Goal: Task Accomplishment & Management: Complete application form

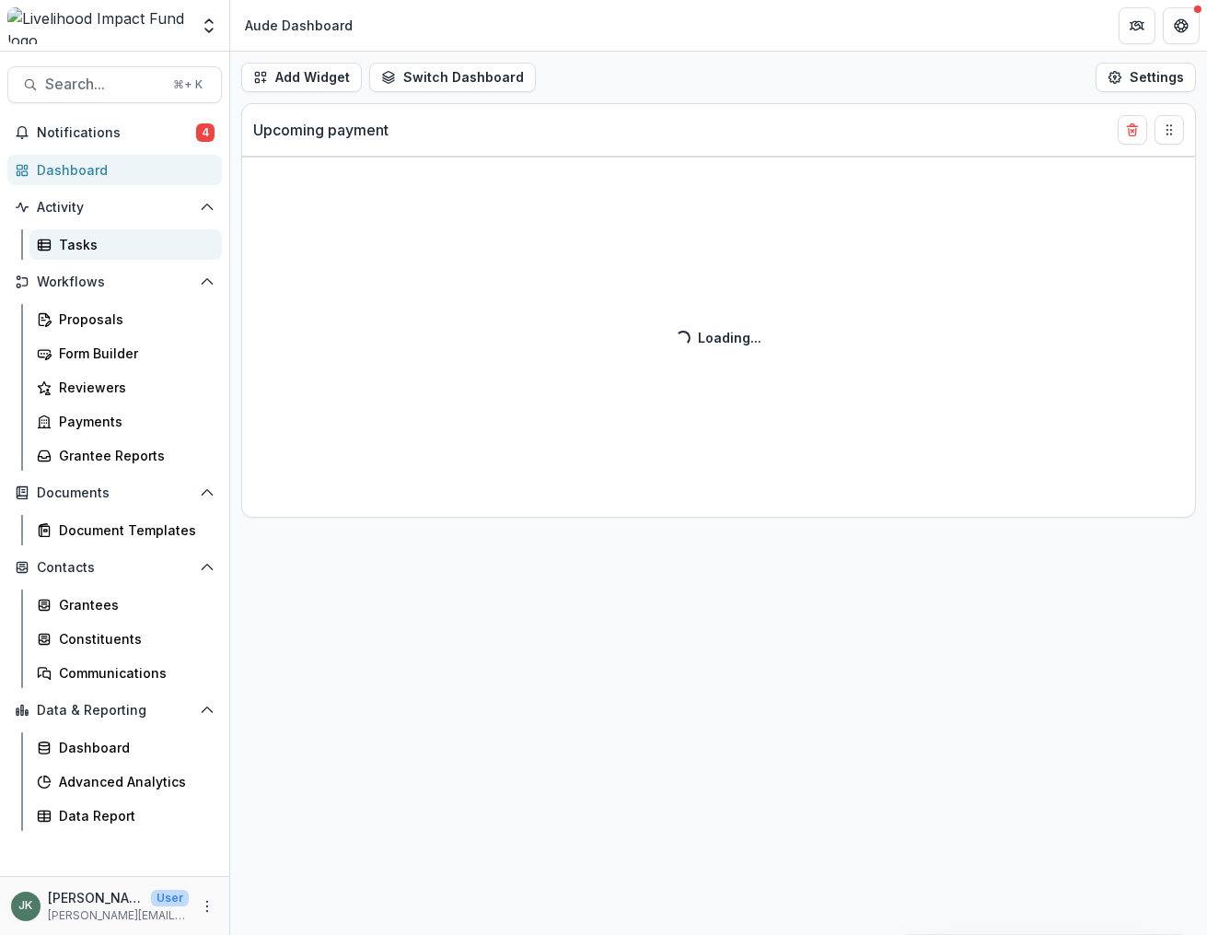
click at [90, 246] on div "Tasks" at bounding box center [133, 244] width 148 height 19
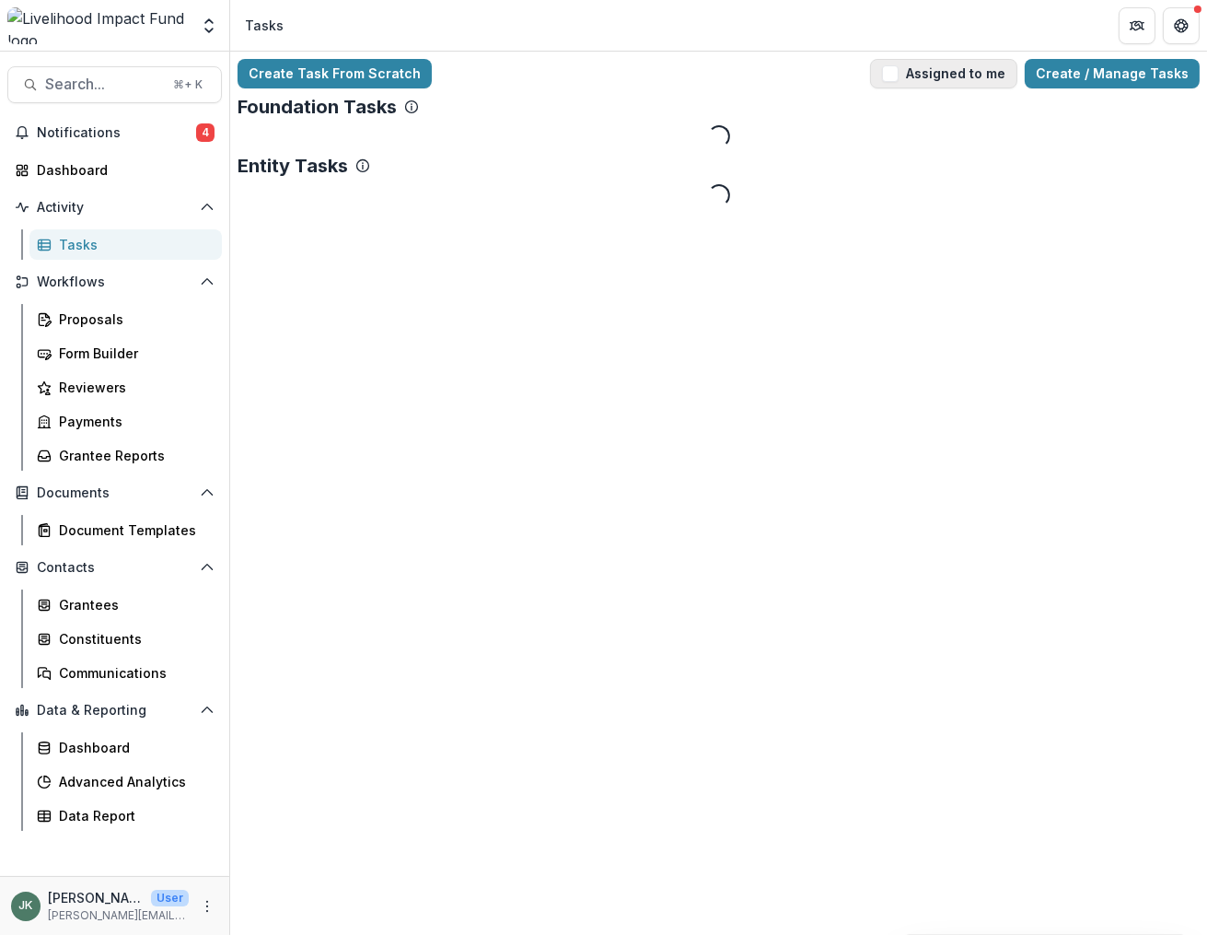
click at [899, 69] on span "button" at bounding box center [890, 73] width 17 height 17
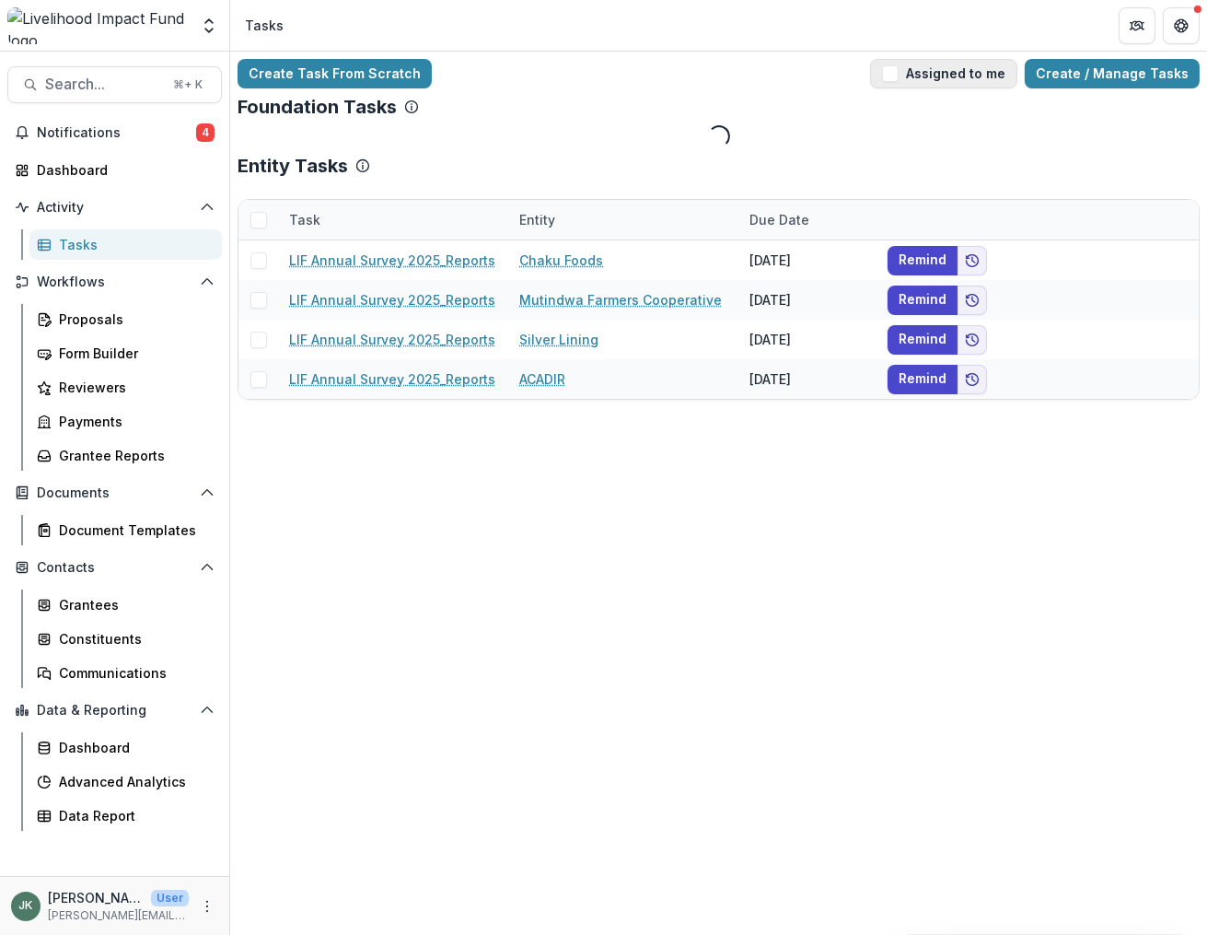
click at [912, 76] on button "Assigned to me" at bounding box center [943, 73] width 147 height 29
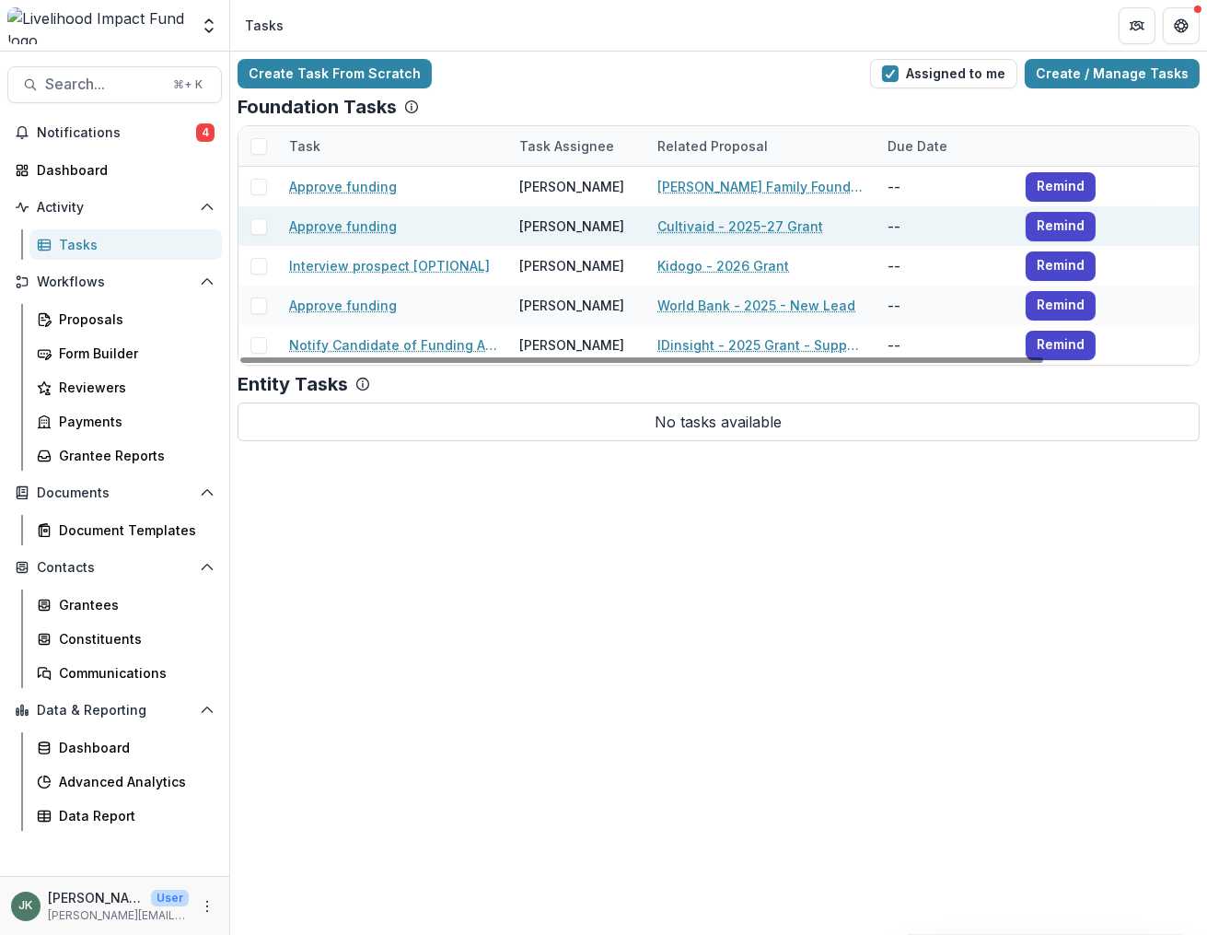
click at [752, 222] on link "Cultivaid - 2025-27 Grant" at bounding box center [740, 225] width 166 height 19
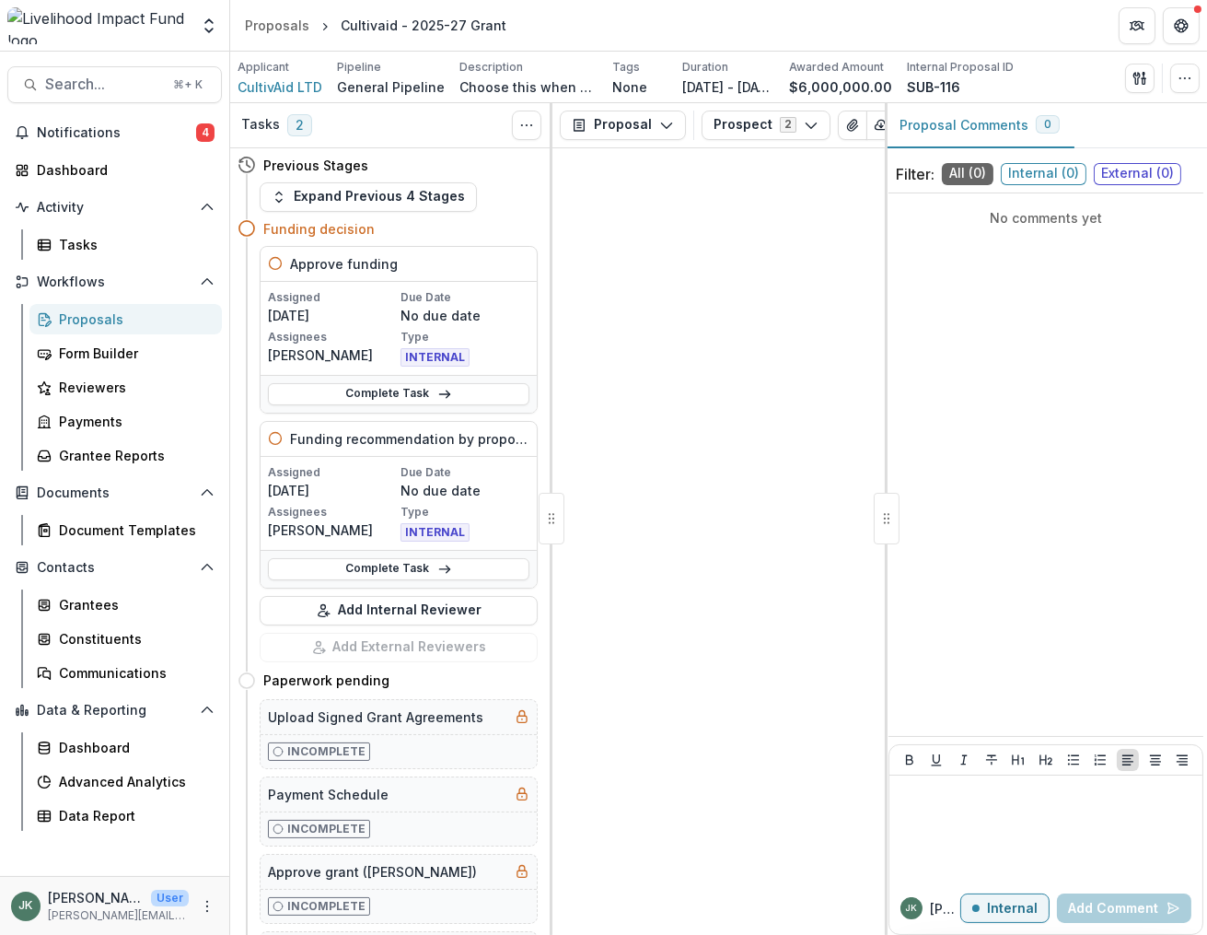
click at [319, 438] on h5 "Funding recommendation by proposal owner" at bounding box center [409, 438] width 239 height 19
drag, startPoint x: 385, startPoint y: 573, endPoint x: 1132, endPoint y: 550, distance: 747.2
click at [385, 573] on link "Complete Task" at bounding box center [399, 569] width 262 height 22
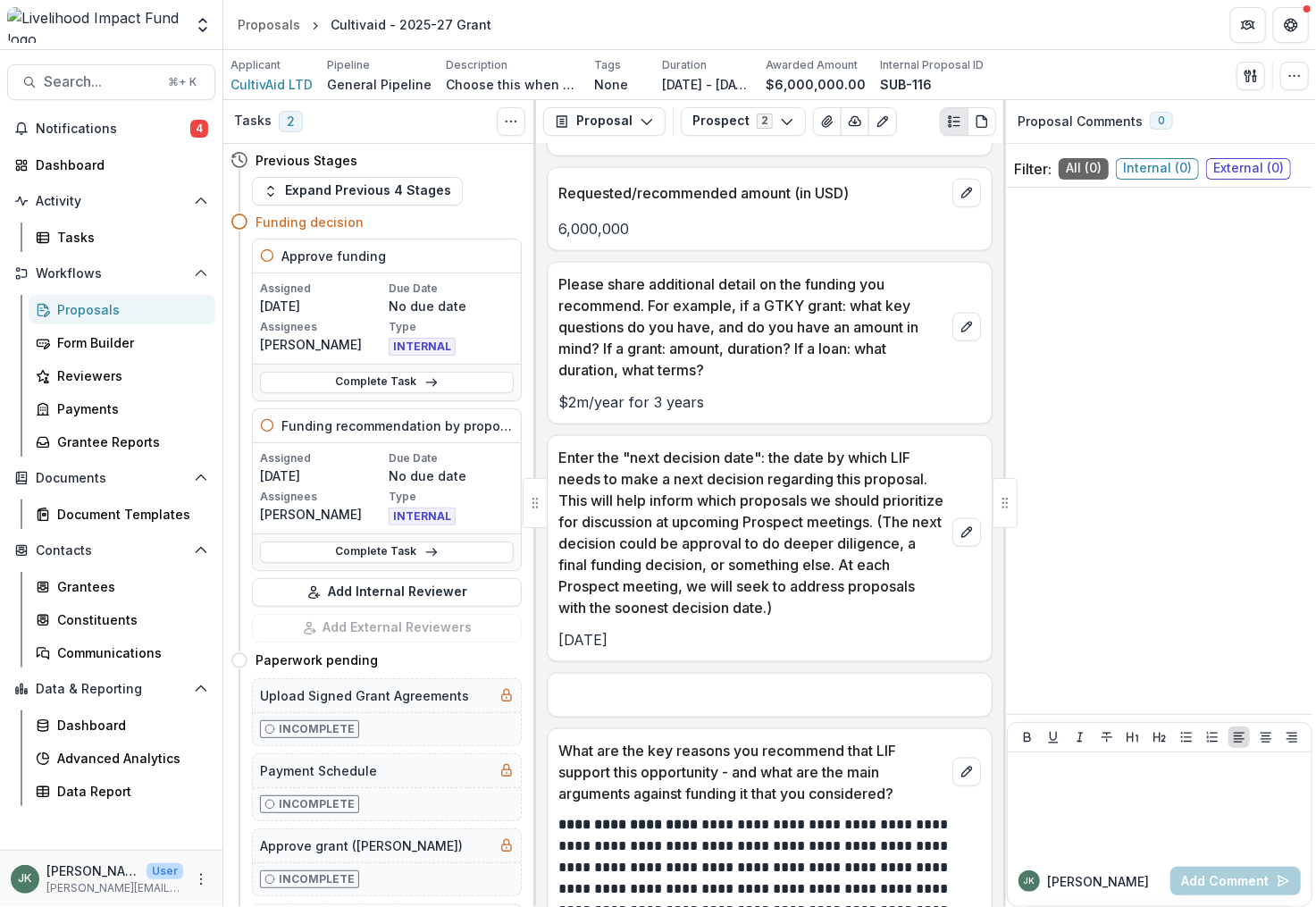
scroll to position [1295, 0]
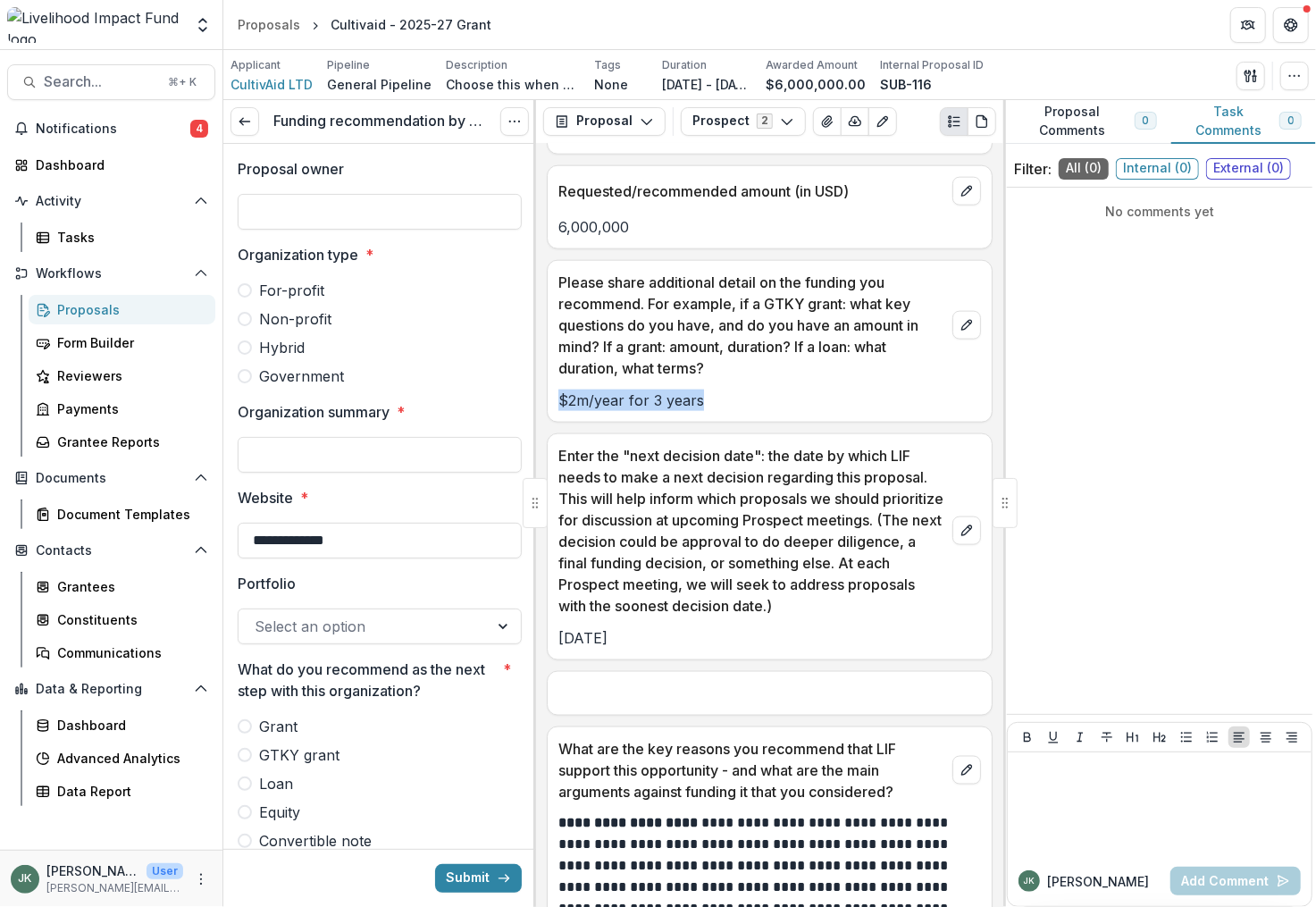
drag, startPoint x: 674, startPoint y: 417, endPoint x: 559, endPoint y: 415, distance: 115.0
click at [559, 411] on p "$2m/year for 3 years" at bounding box center [771, 400] width 423 height 21
copy p "$2m/year for 3 years"
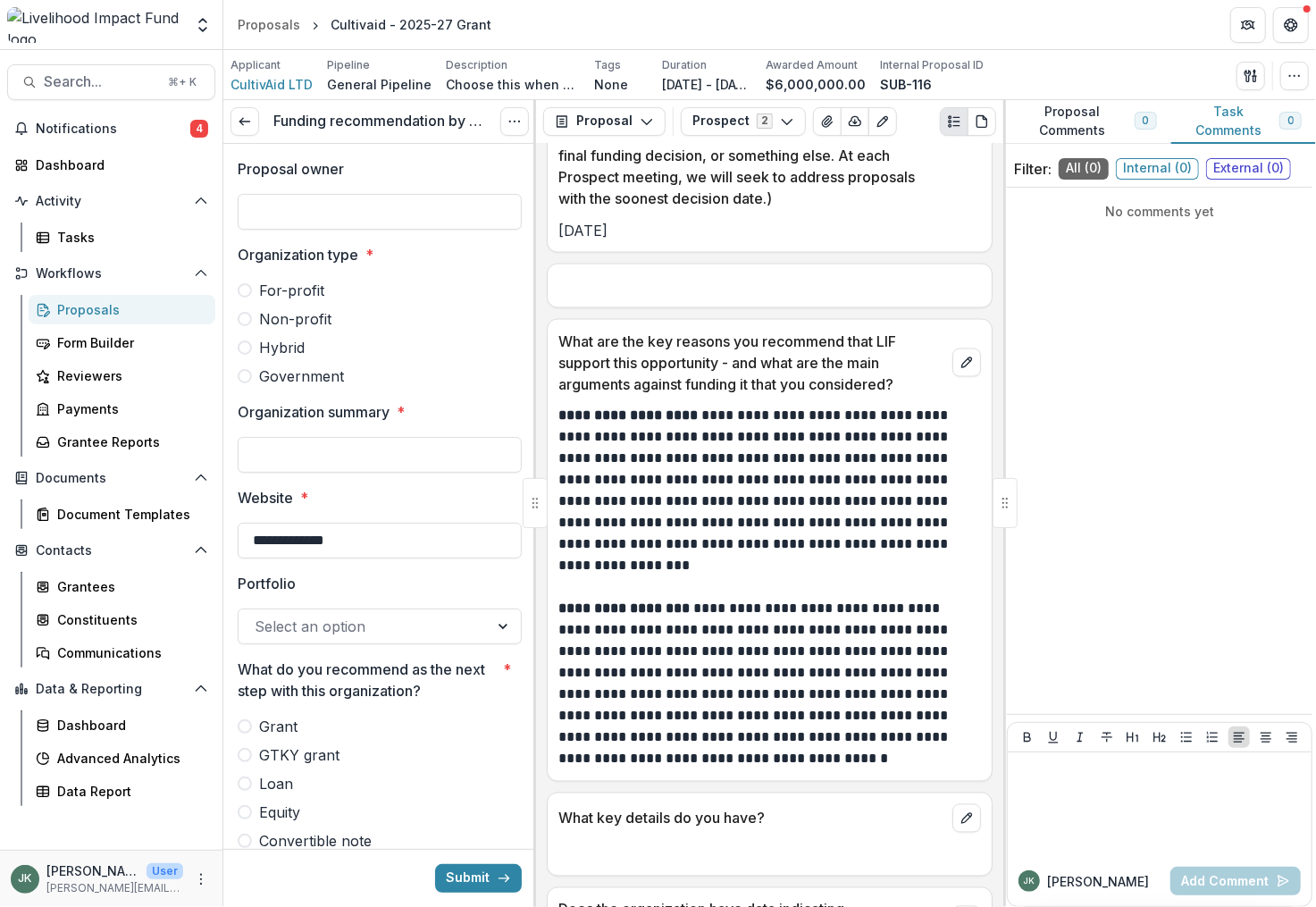
scroll to position [1701, 0]
click at [394, 215] on input "Proposal owner" at bounding box center [379, 211] width 284 height 36
type input "******"
click at [243, 319] on span at bounding box center [245, 318] width 15 height 15
click at [346, 467] on input "Organization summary *" at bounding box center [379, 454] width 284 height 36
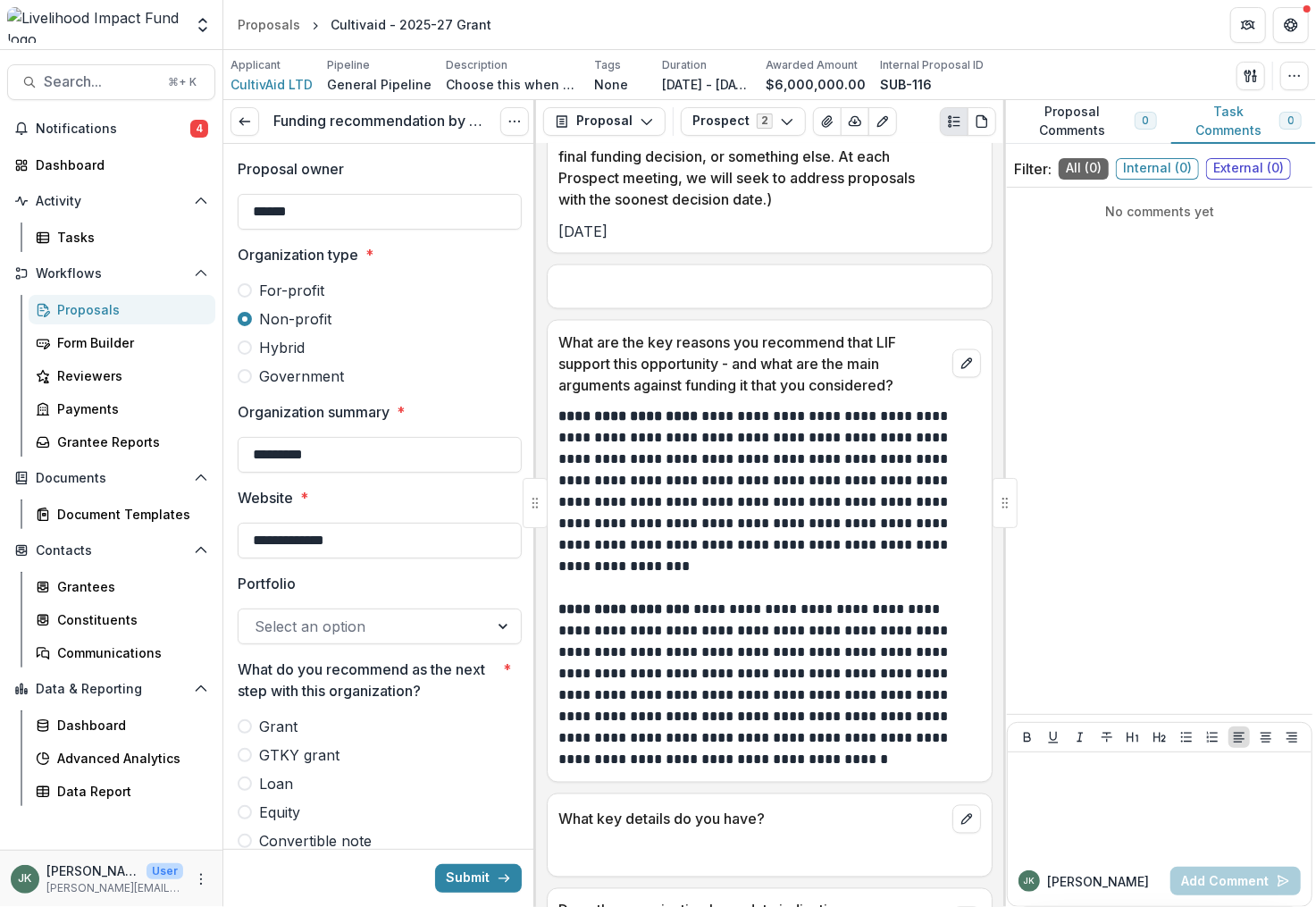
type input "*********"
click at [289, 627] on div at bounding box center [363, 627] width 218 height 25
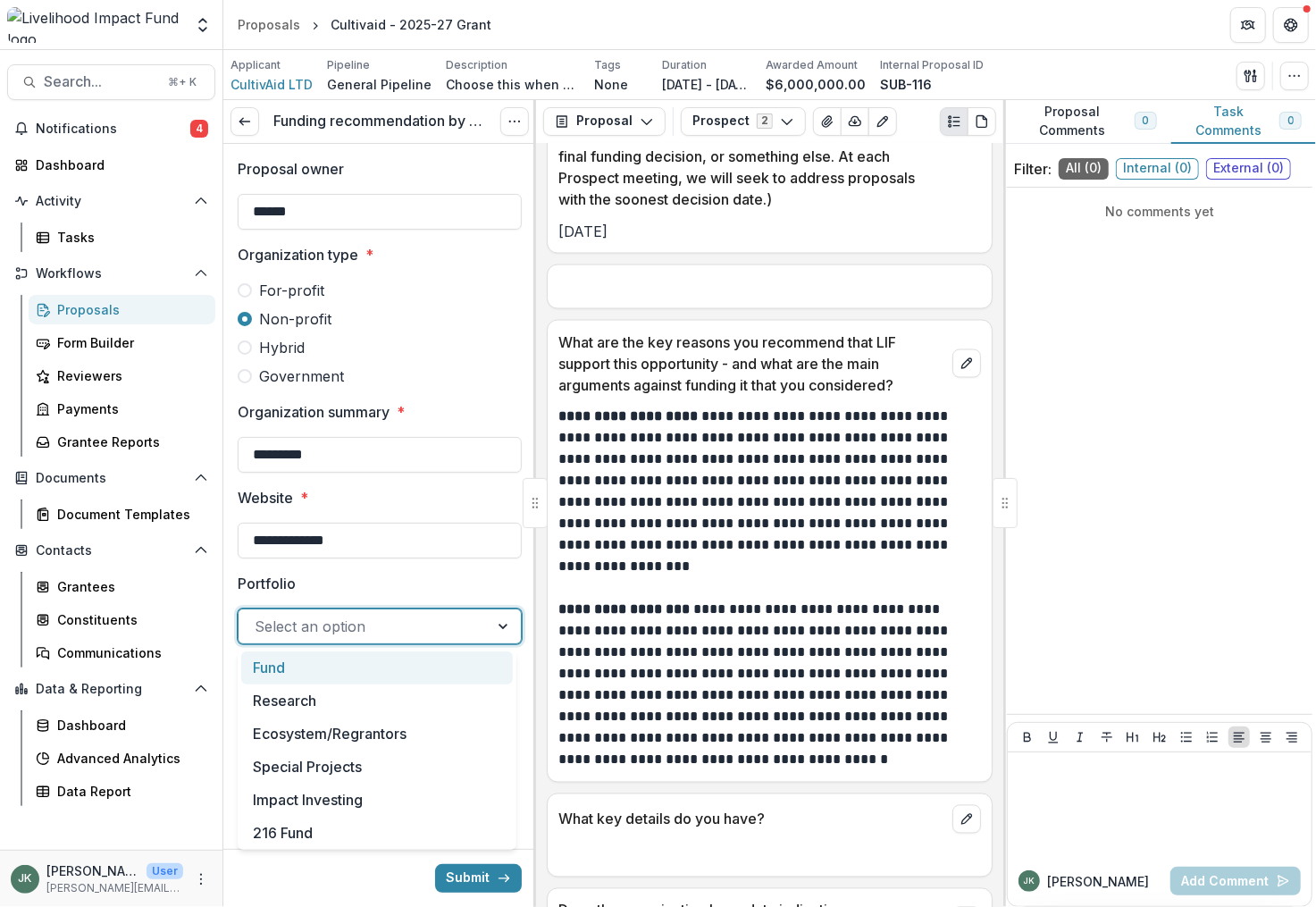
click at [297, 663] on div "Fund" at bounding box center [378, 667] width 272 height 33
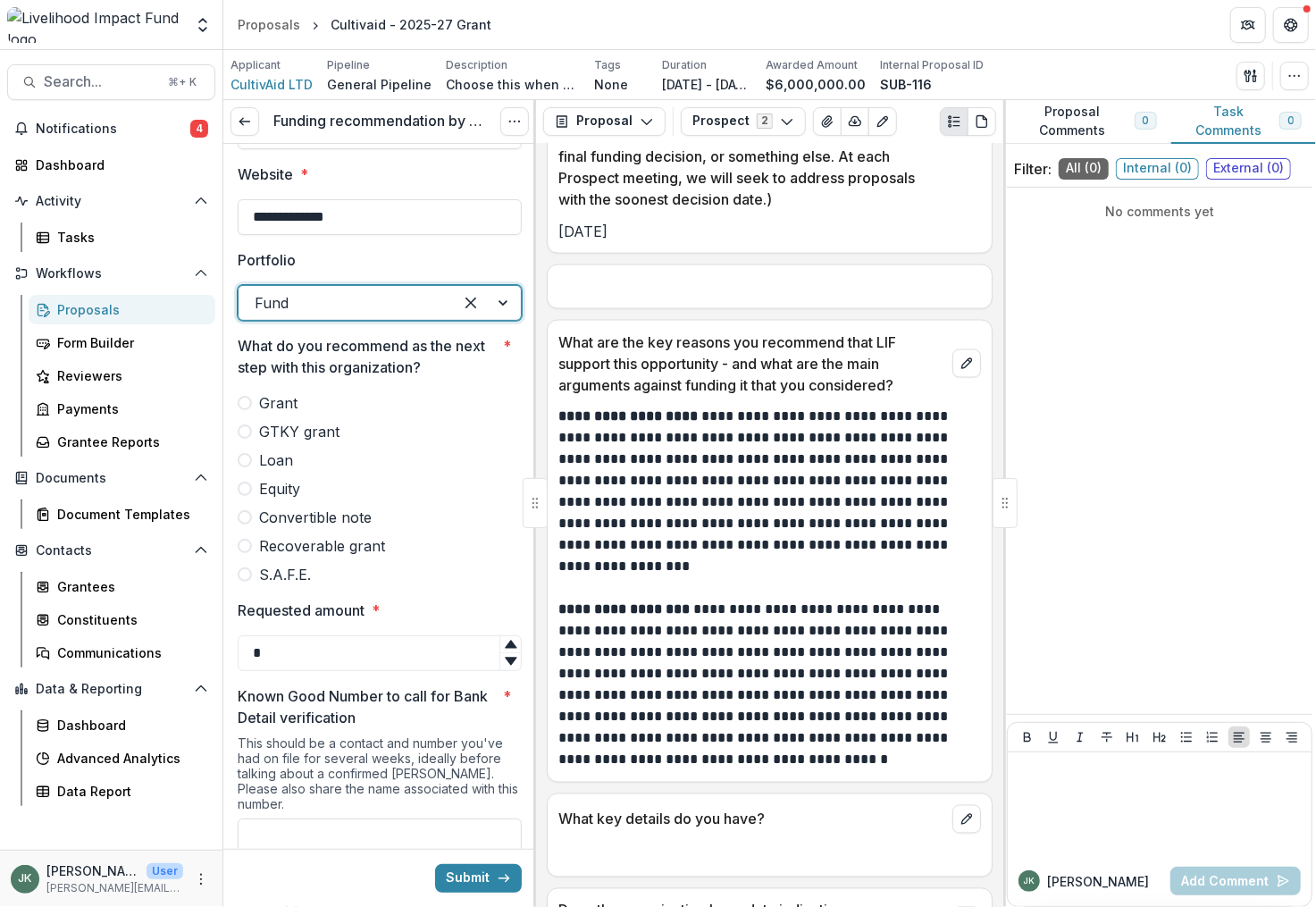
scroll to position [324, 0]
click at [243, 405] on span at bounding box center [245, 402] width 15 height 15
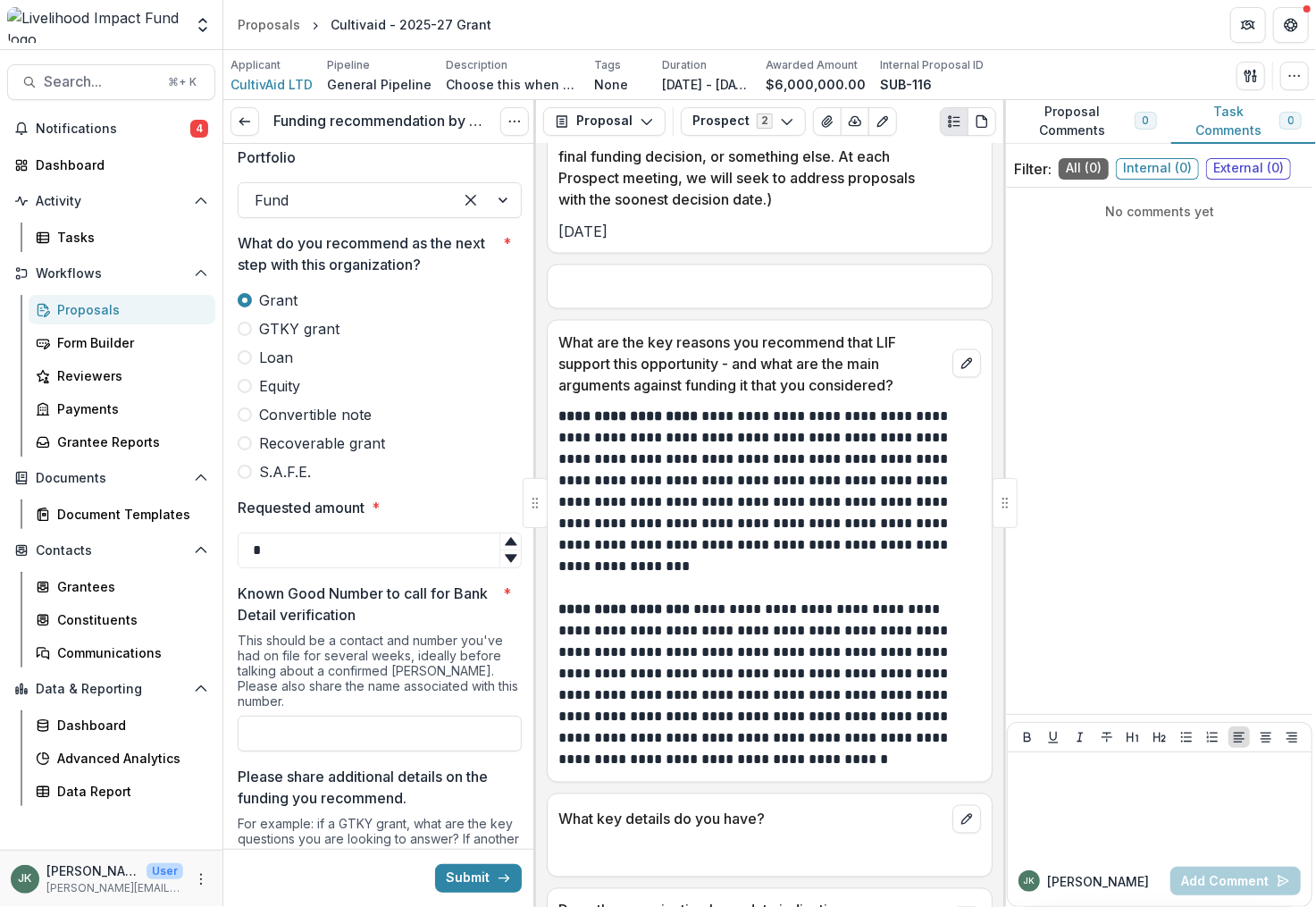
scroll to position [445, 0]
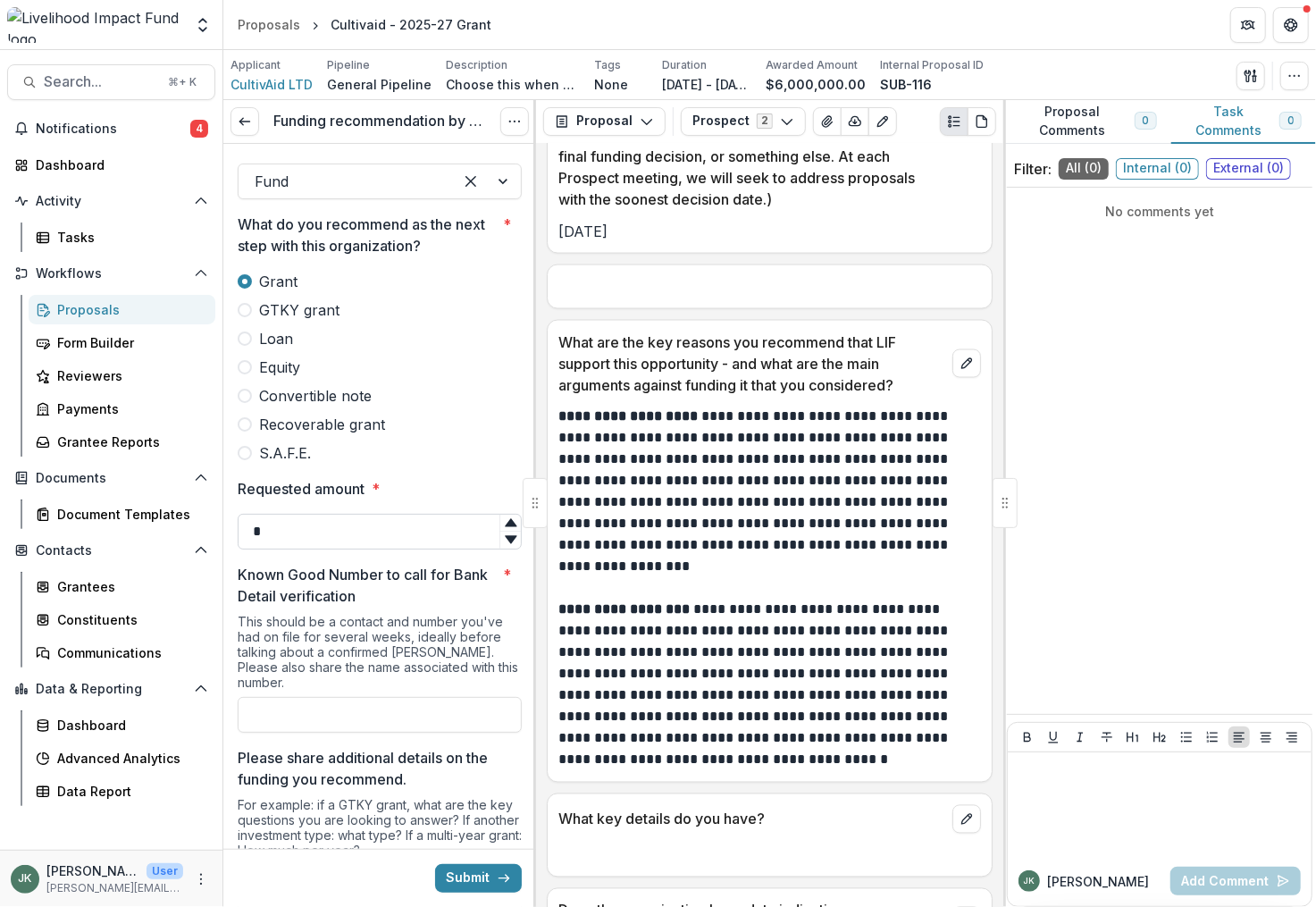
click at [328, 532] on input "*" at bounding box center [379, 531] width 284 height 36
type input "*"
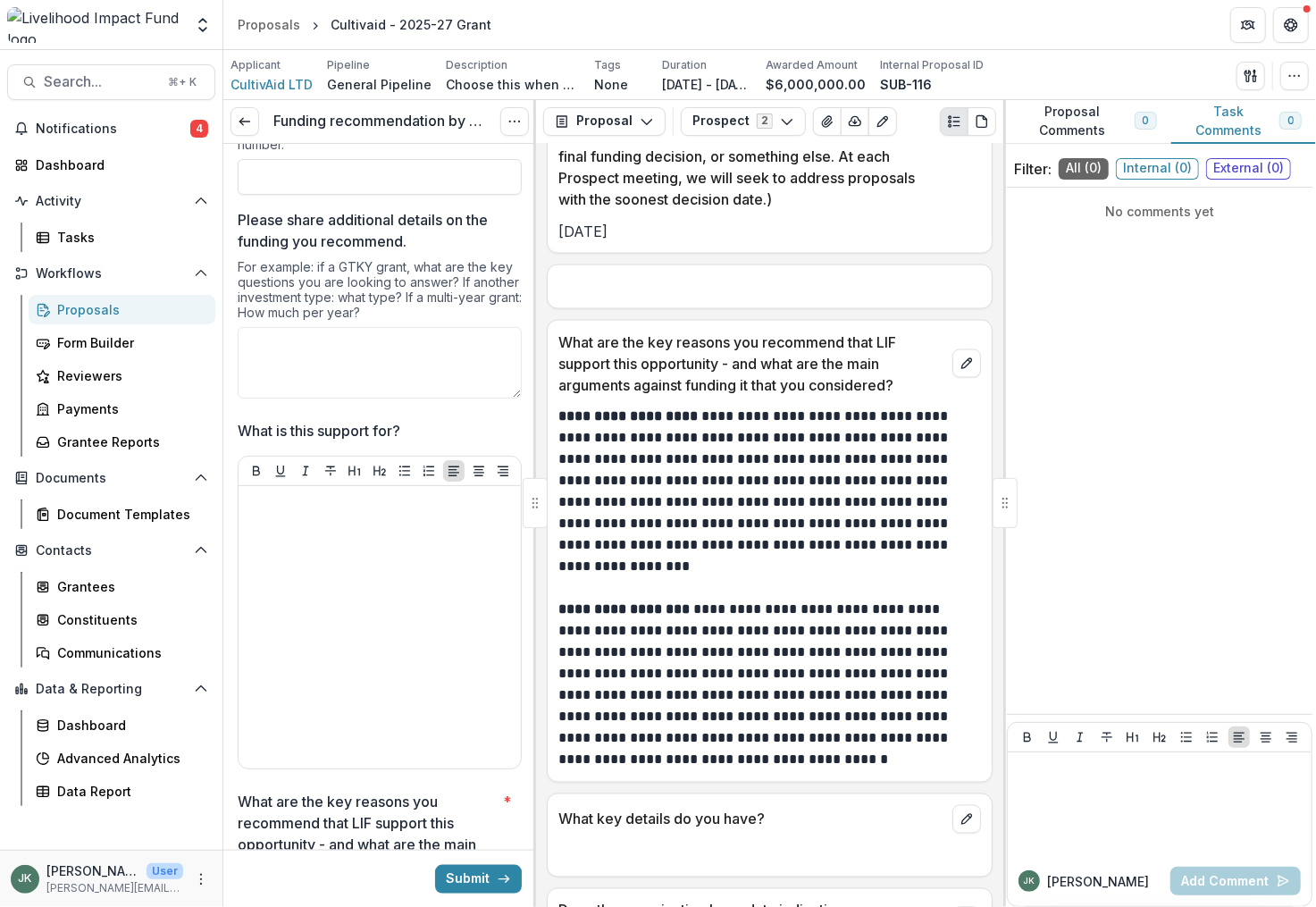
scroll to position [980, 0]
type input "*******"
